Goal: Transaction & Acquisition: Purchase product/service

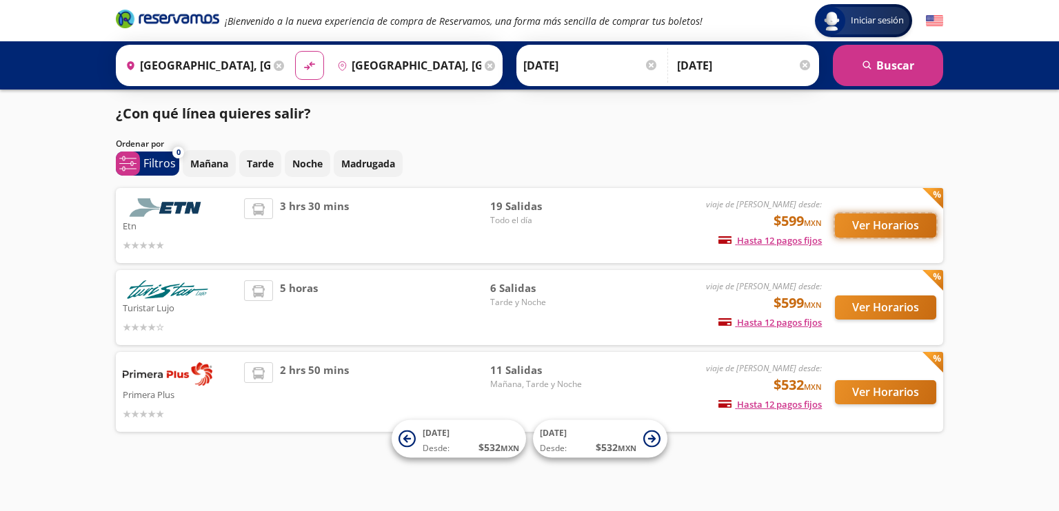
click at [896, 229] on button "Ver Horarios" at bounding box center [885, 226] width 101 height 24
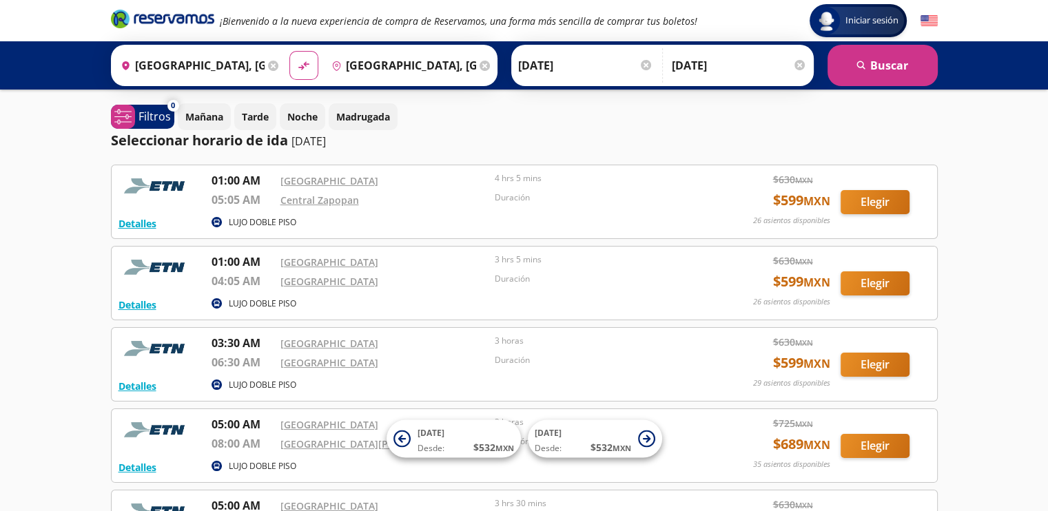
drag, startPoint x: 316, startPoint y: 198, endPoint x: 995, endPoint y: 402, distance: 709.0
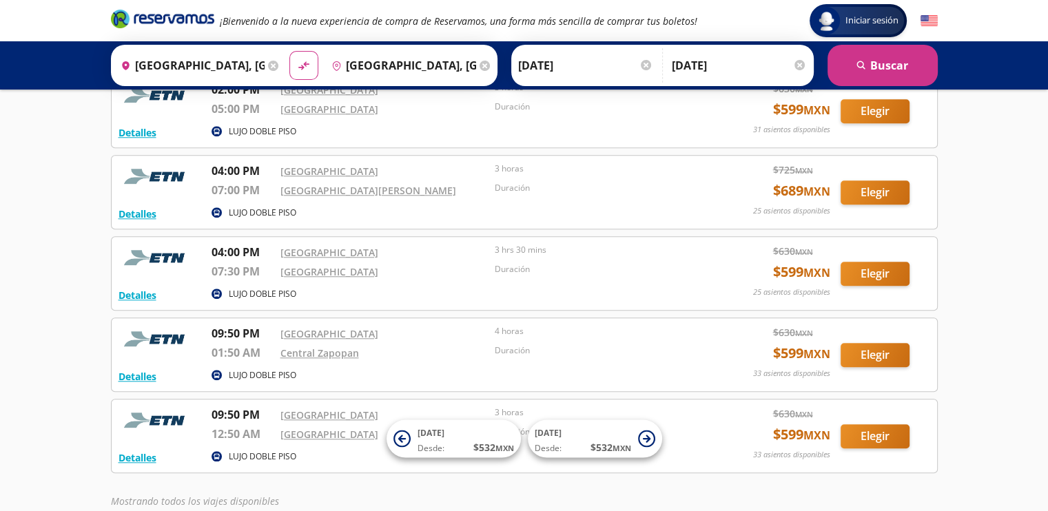
scroll to position [1315, 0]
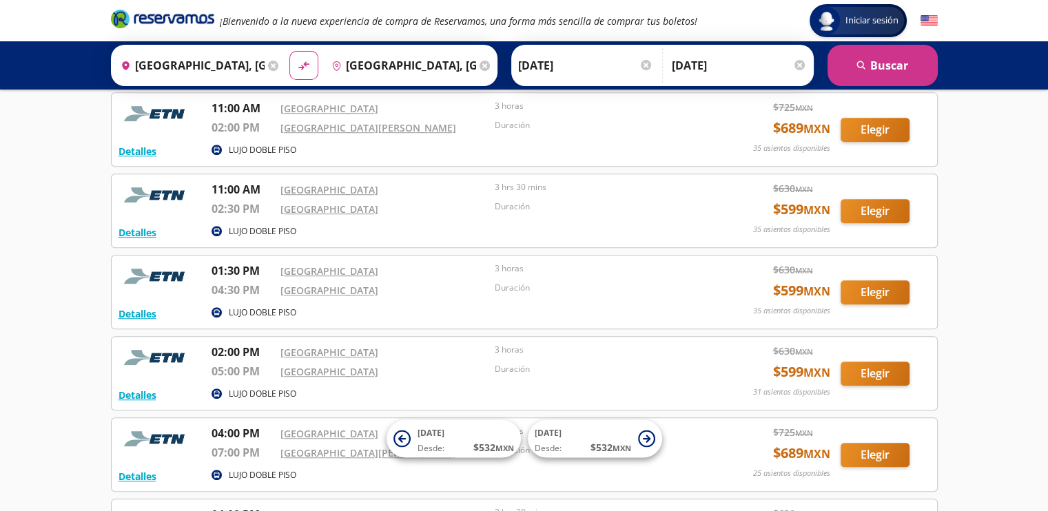
click at [232, 344] on p "02:00 PM" at bounding box center [243, 352] width 62 height 17
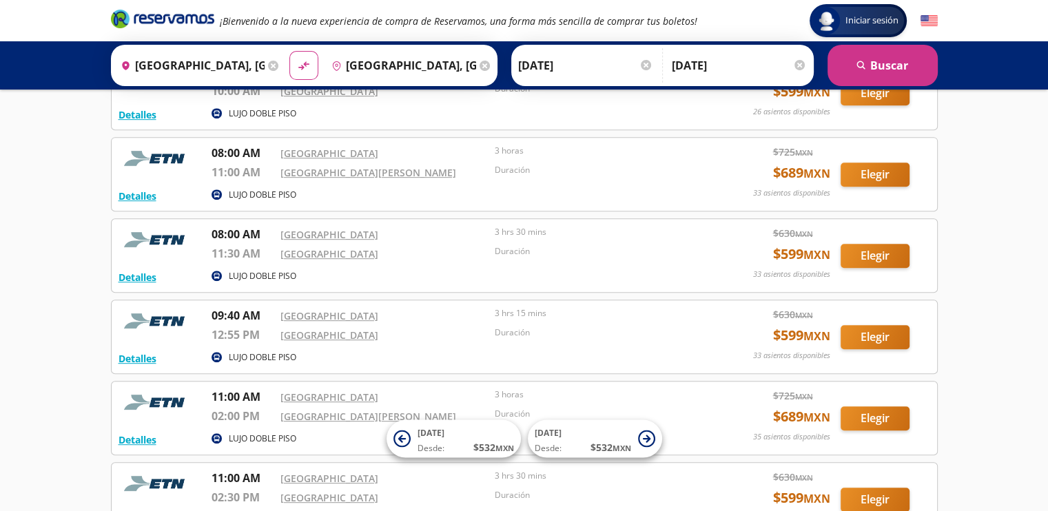
scroll to position [678, 0]
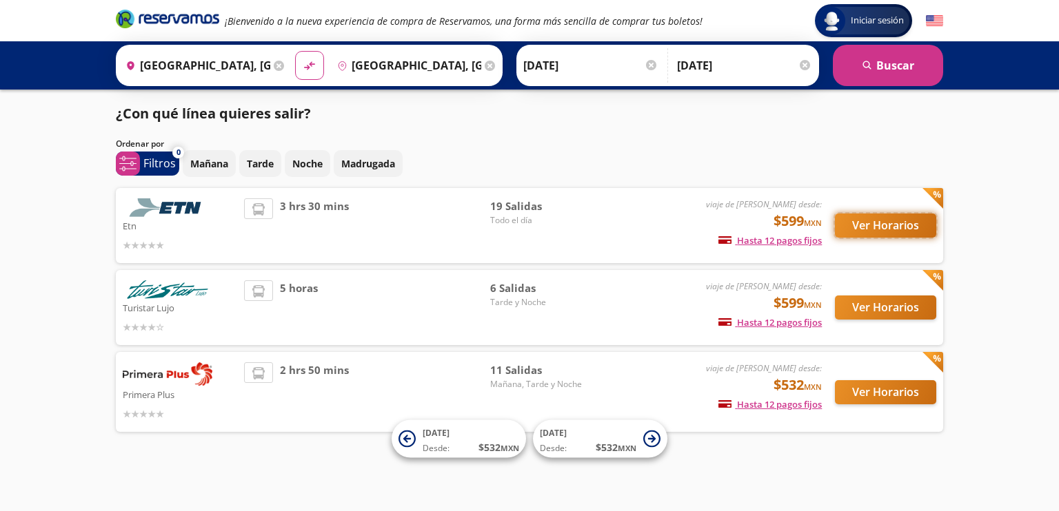
click at [872, 225] on button "Ver Horarios" at bounding box center [885, 226] width 101 height 24
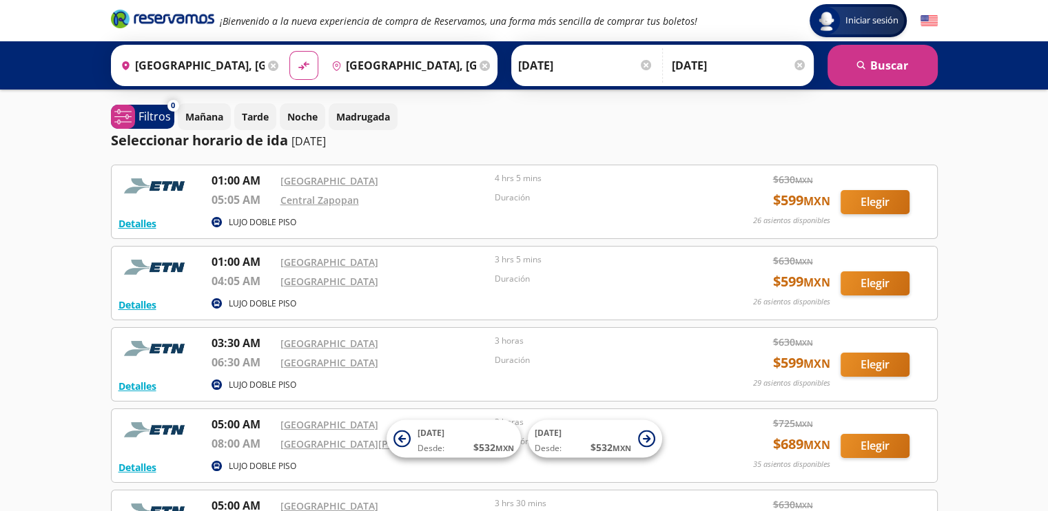
click at [802, 63] on div at bounding box center [800, 65] width 10 height 10
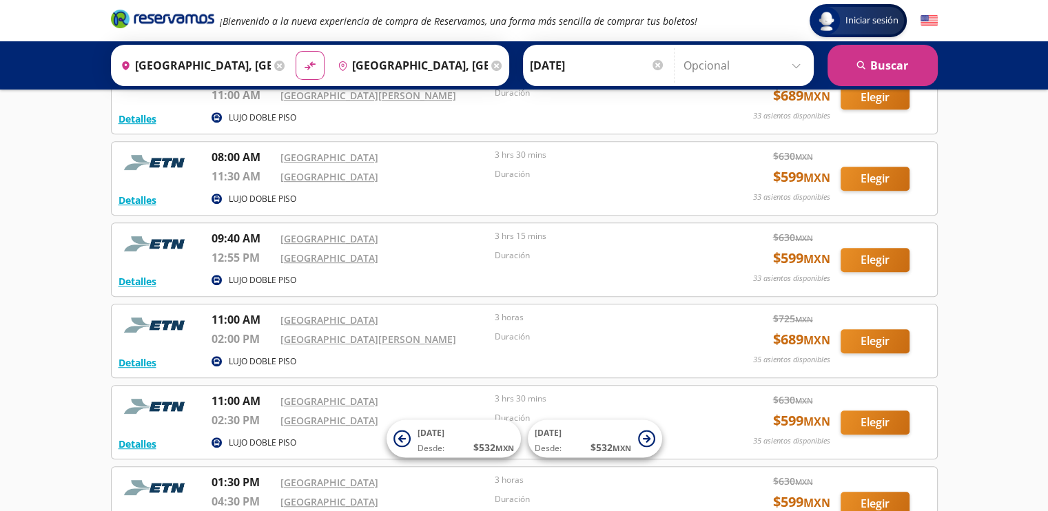
scroll to position [757, 0]
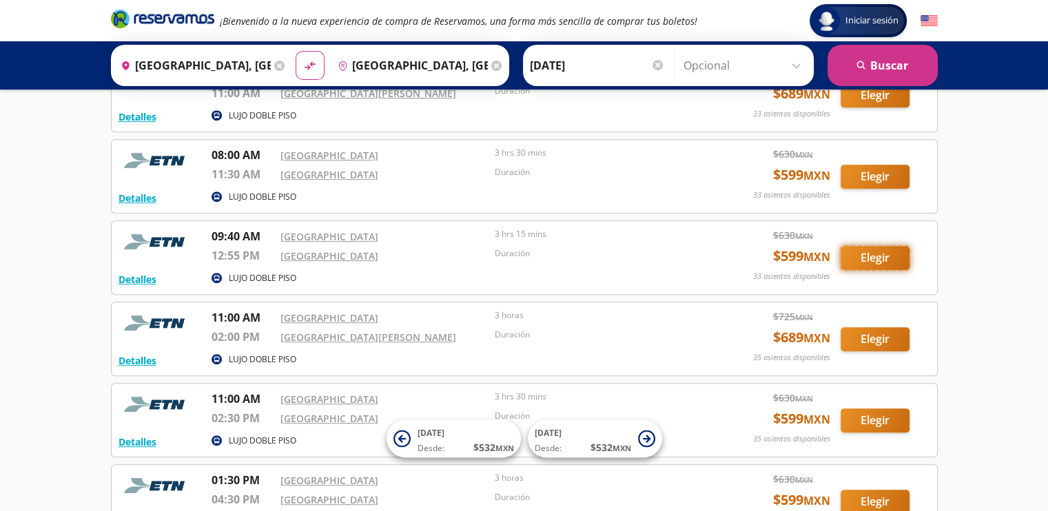
click at [863, 249] on button "Elegir" at bounding box center [875, 258] width 69 height 24
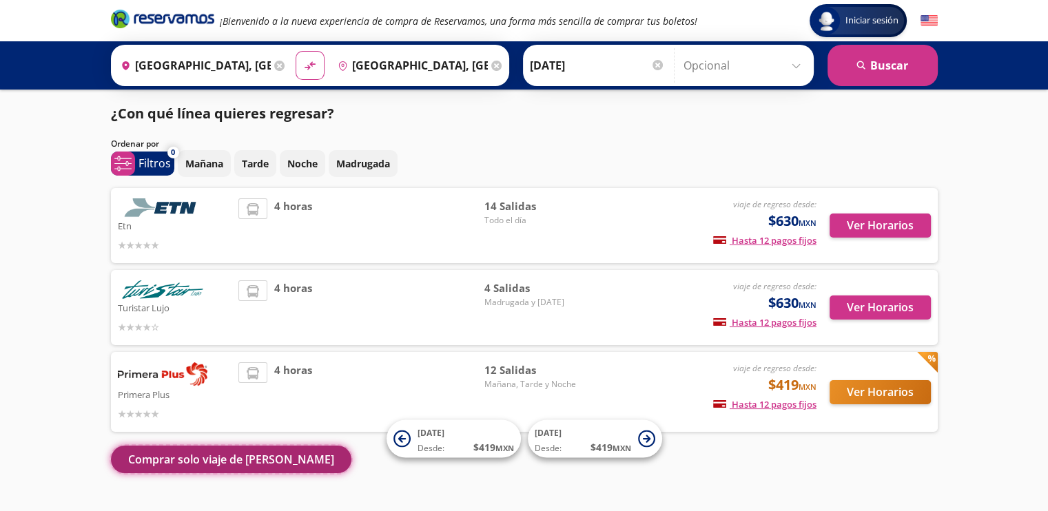
click at [154, 449] on button "Comprar solo viaje de [PERSON_NAME]" at bounding box center [231, 460] width 241 height 28
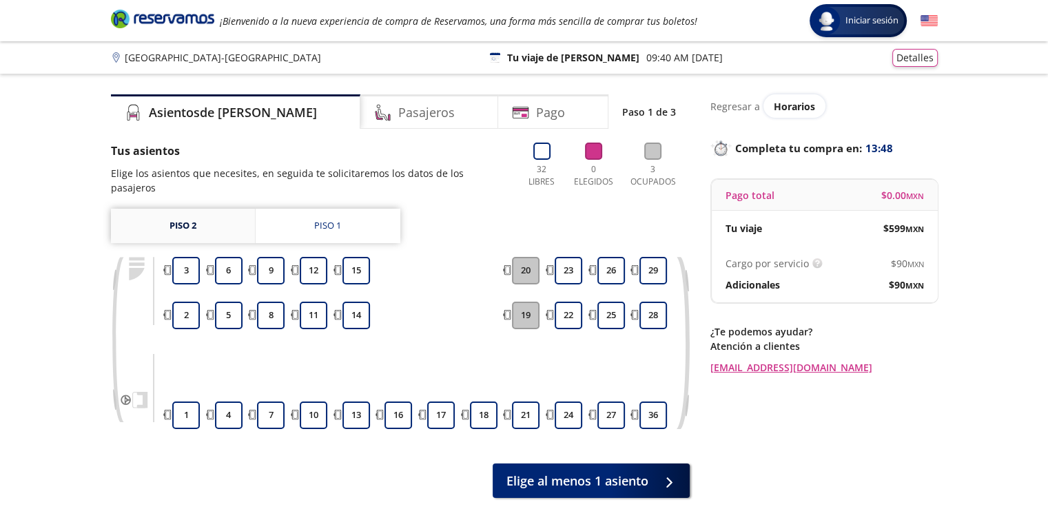
click at [183, 209] on link "Piso 2" at bounding box center [183, 226] width 144 height 34
click at [317, 219] on div "Piso 1" at bounding box center [327, 226] width 27 height 14
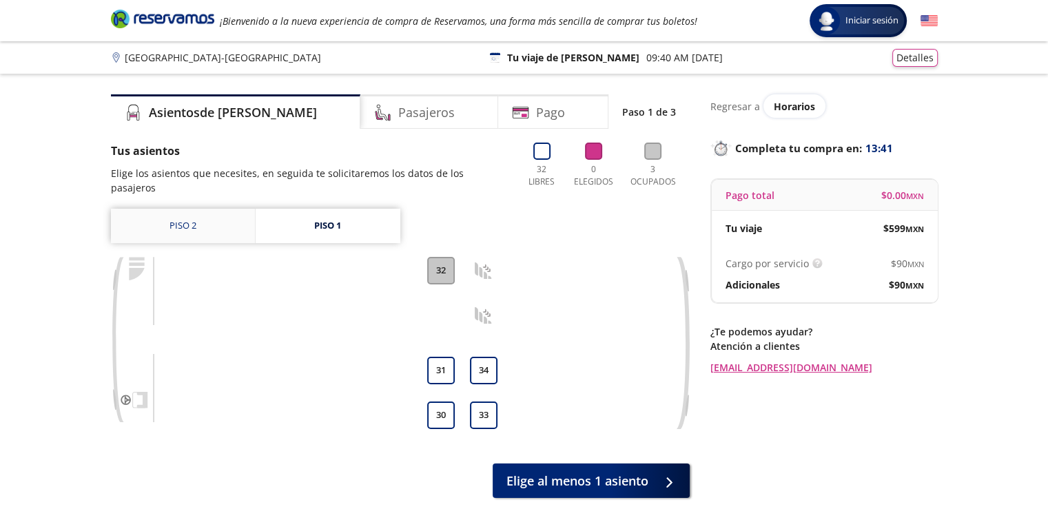
click at [165, 225] on link "Piso 2" at bounding box center [183, 226] width 144 height 34
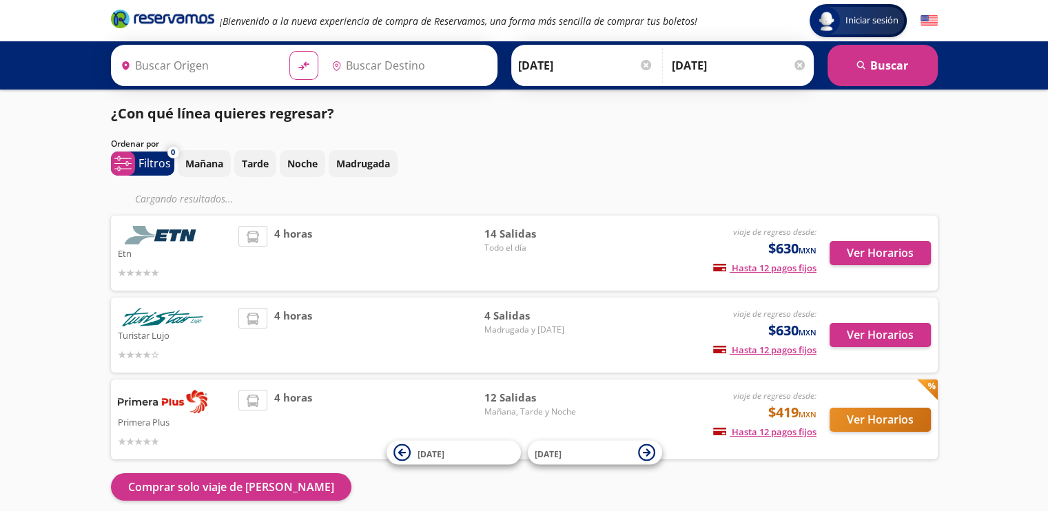
type input "[GEOGRAPHIC_DATA], [GEOGRAPHIC_DATA]"
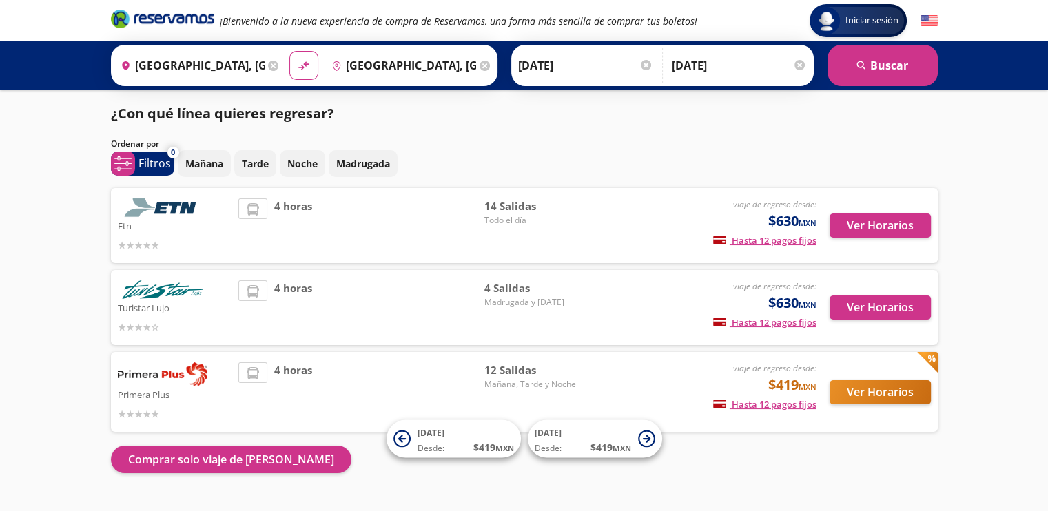
click at [798, 63] on div at bounding box center [800, 65] width 10 height 10
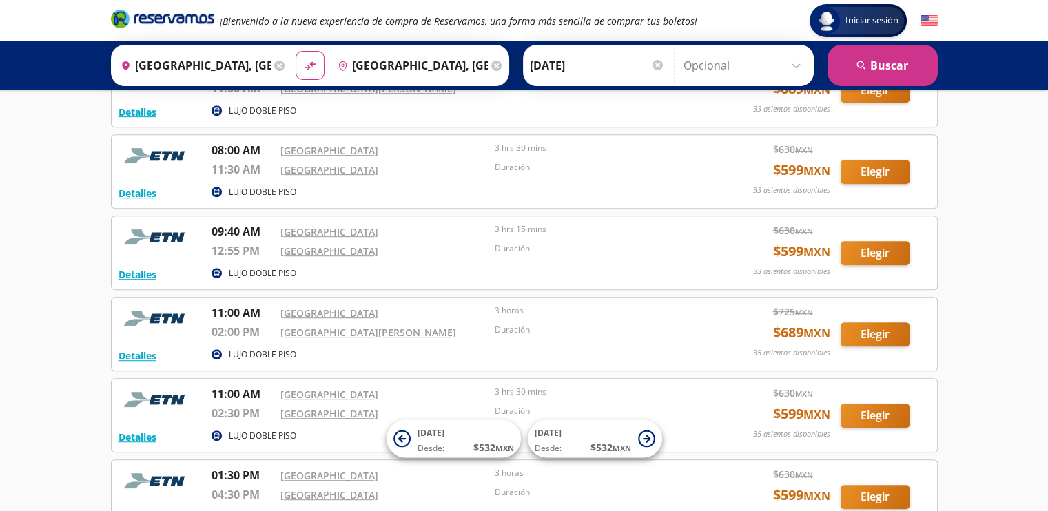
scroll to position [764, 0]
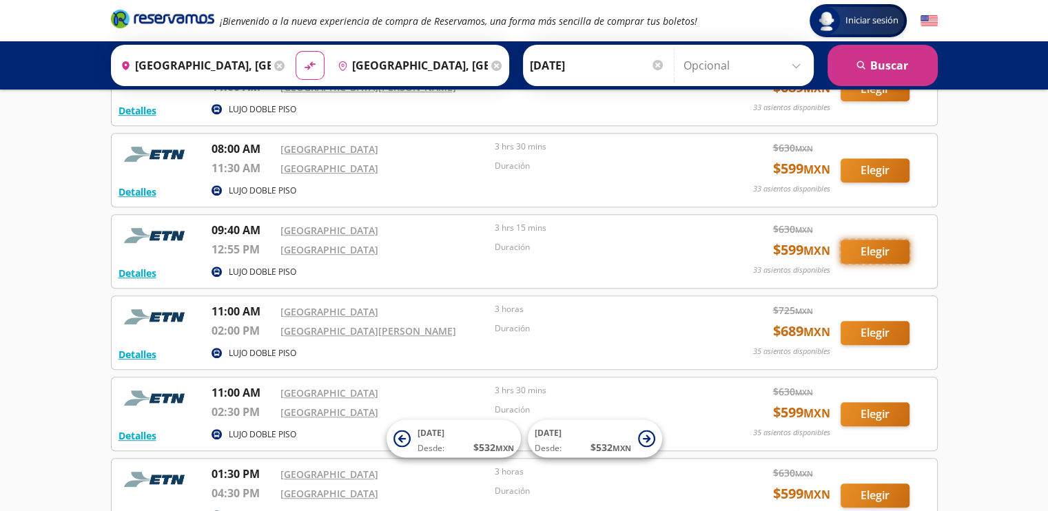
click at [868, 251] on button "Elegir" at bounding box center [875, 252] width 69 height 24
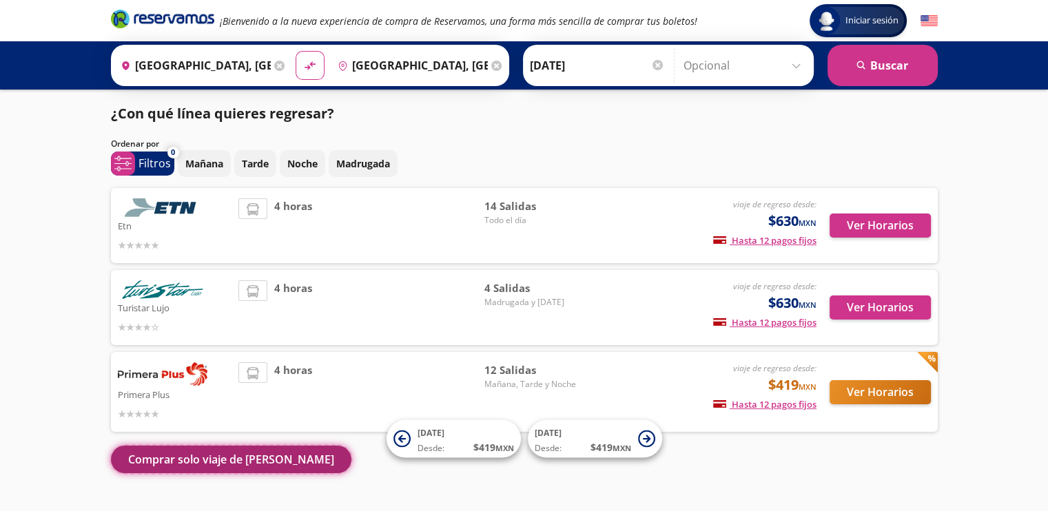
click at [254, 465] on button "Comprar solo viaje de [PERSON_NAME]" at bounding box center [231, 460] width 241 height 28
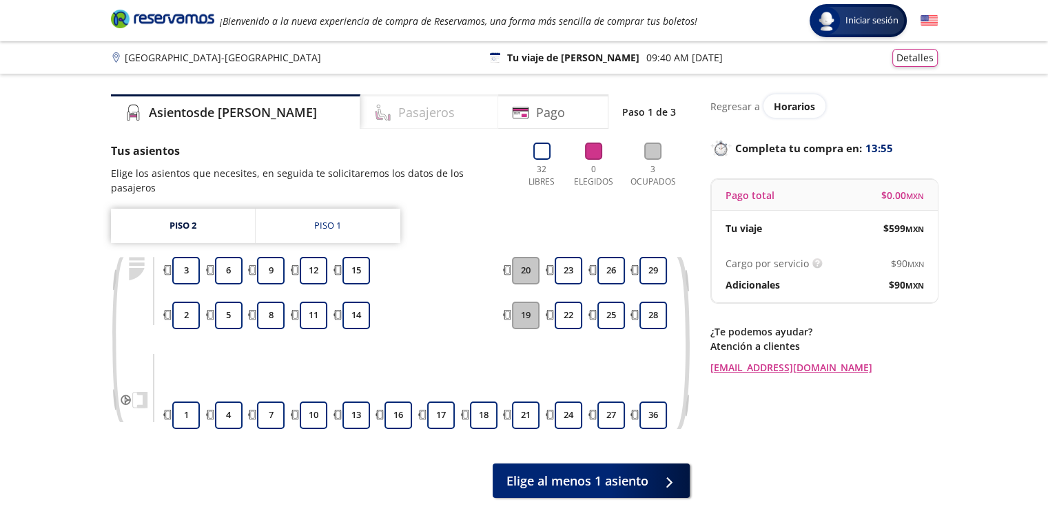
click at [410, 121] on div "Pasajeros" at bounding box center [429, 111] width 138 height 34
click at [901, 48] on button "Detalles" at bounding box center [914, 56] width 45 height 18
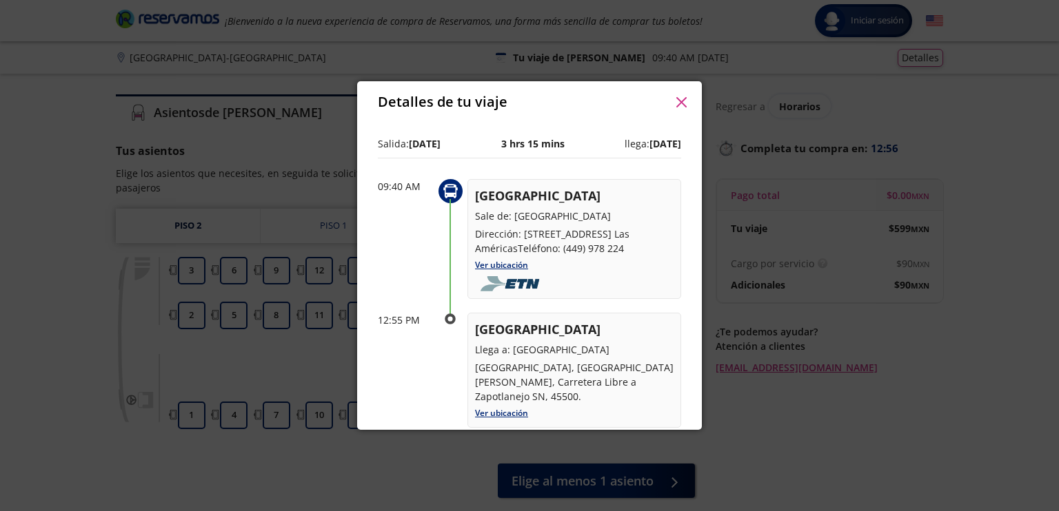
click at [686, 93] on button "button" at bounding box center [681, 102] width 21 height 21
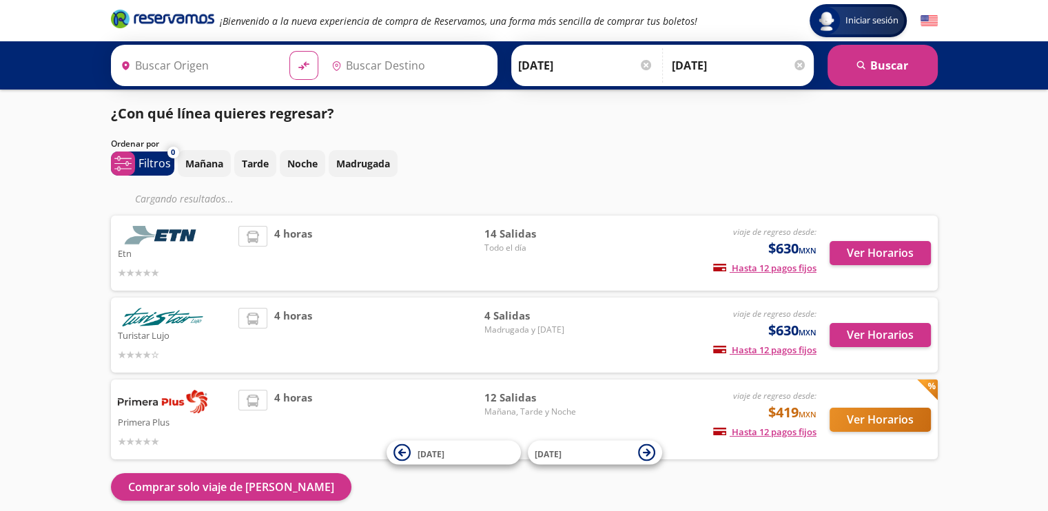
type input "[GEOGRAPHIC_DATA], [GEOGRAPHIC_DATA]"
